Goal: Check status: Check status

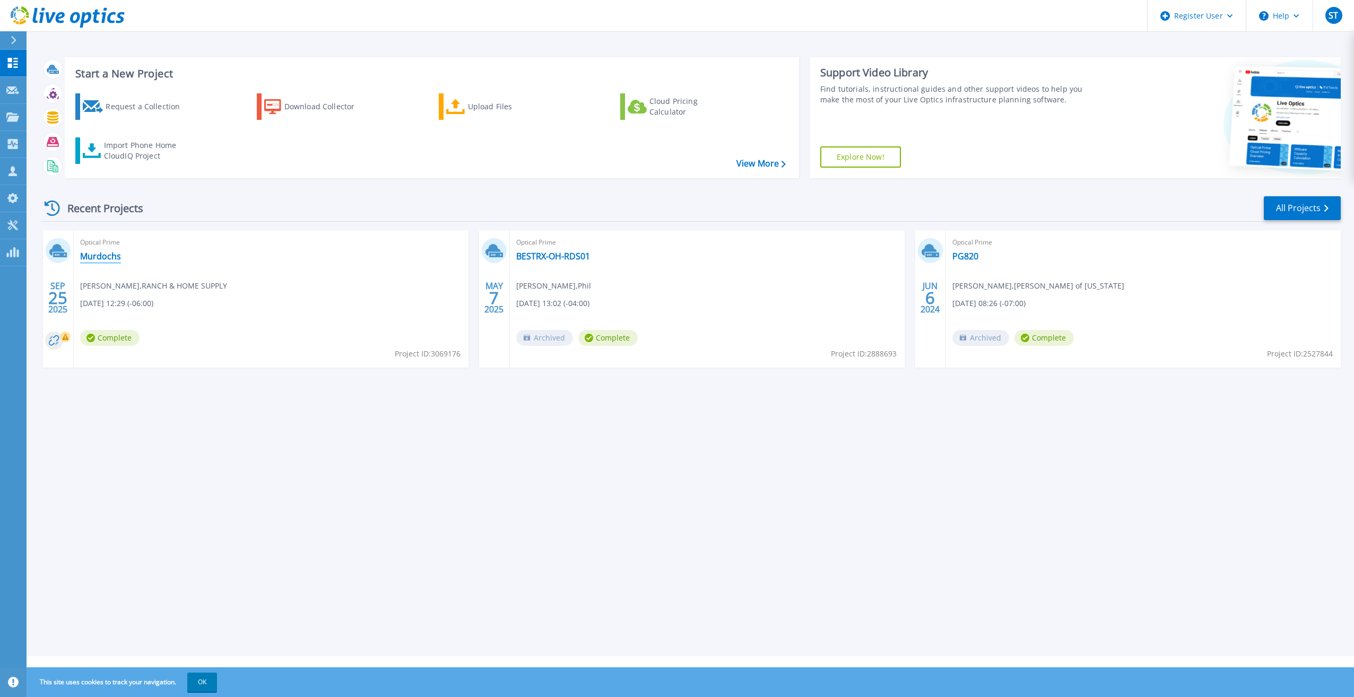
click at [101, 255] on link "Murdochs" at bounding box center [100, 256] width 41 height 11
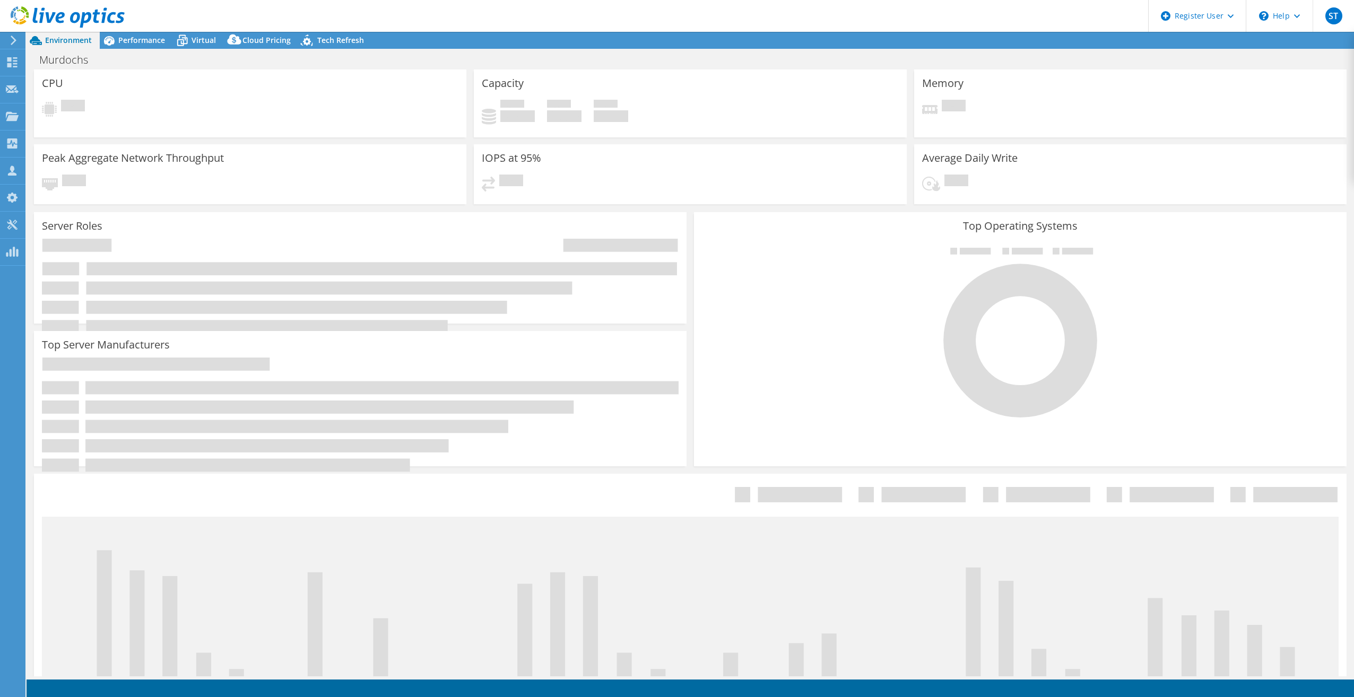
select select "USWest"
select select "USD"
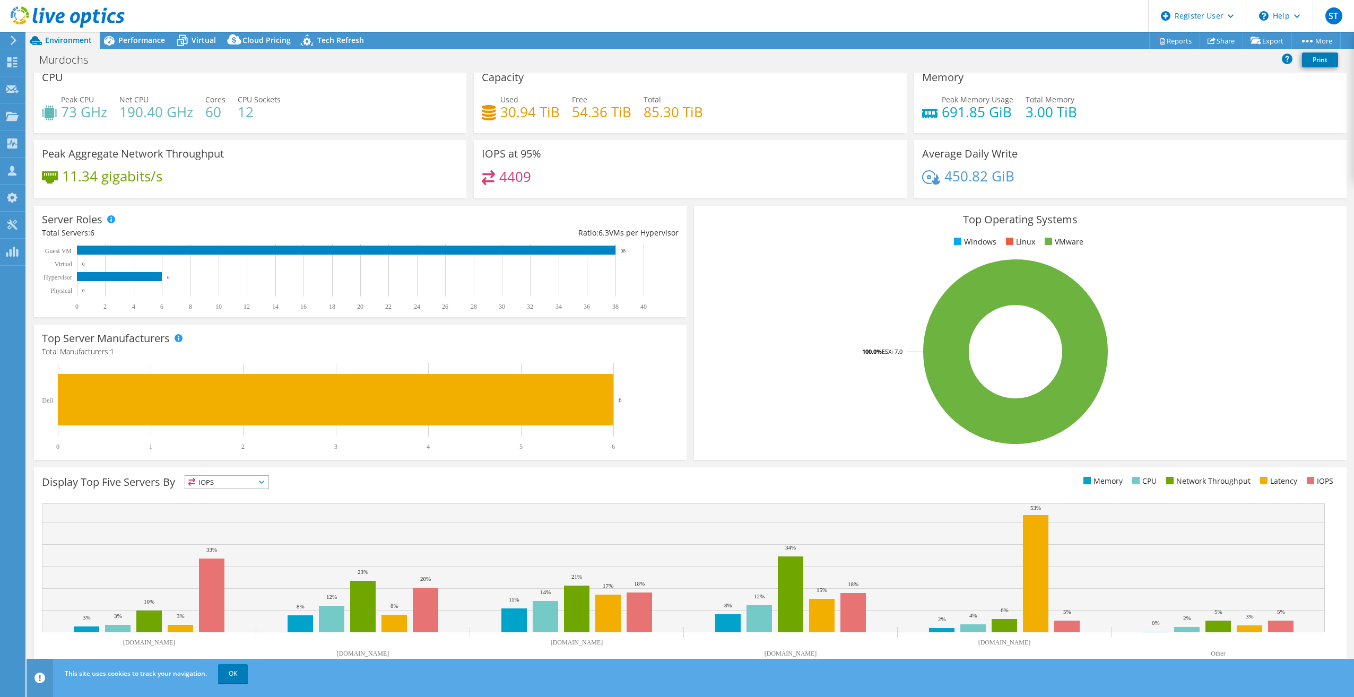
scroll to position [11, 0]
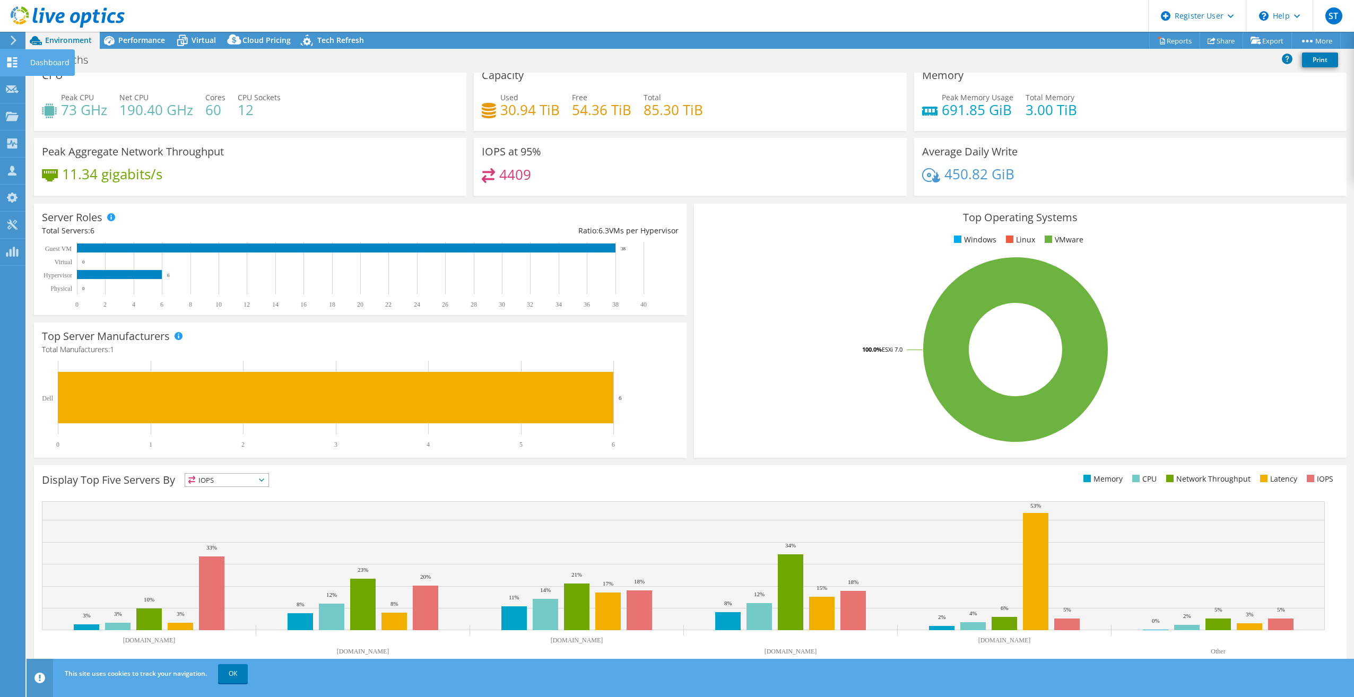
click at [12, 68] on div at bounding box center [12, 64] width 13 height 12
